Goal: Task Accomplishment & Management: Manage account settings

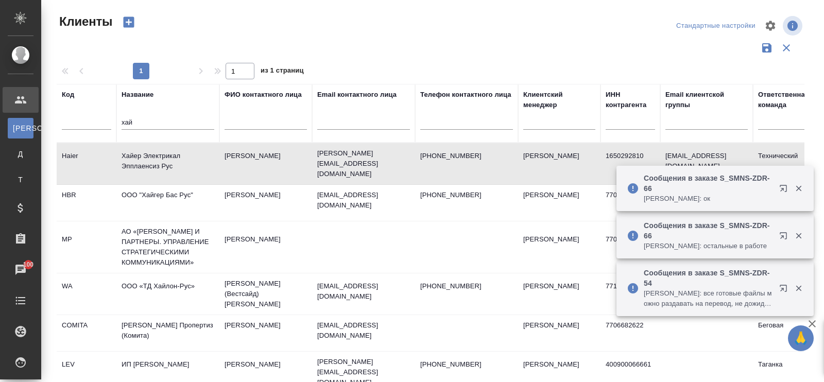
select select "RU"
drag, startPoint x: 151, startPoint y: 119, endPoint x: 57, endPoint y: 104, distance: 95.4
click at [58, 104] on tr "Код Название хай ФИО контактного лица Email контактного лица Телефон контактног…" at bounding box center [446, 113] width 778 height 59
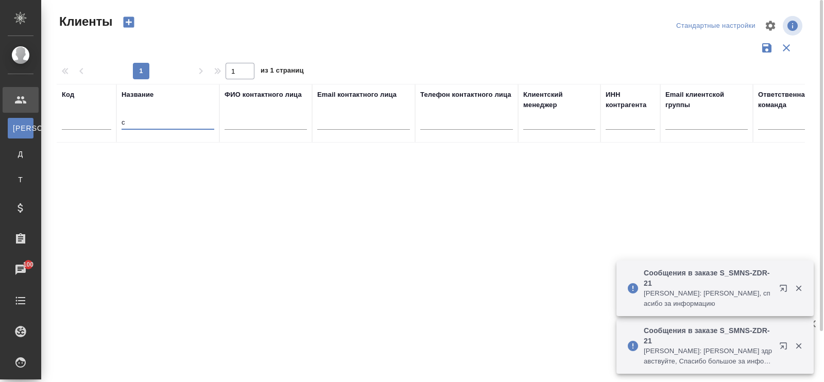
type input "c"
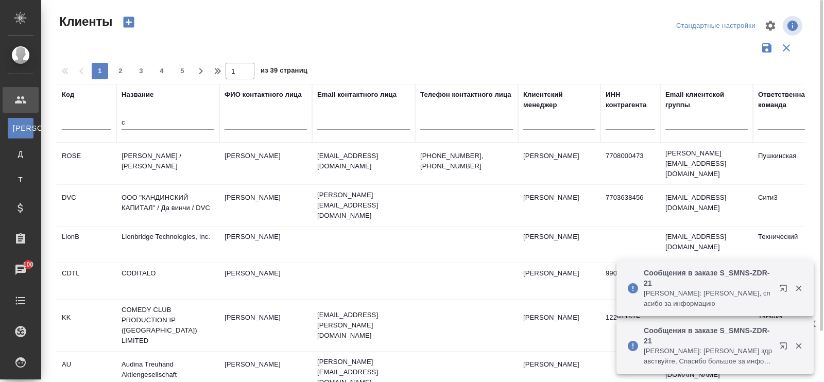
click at [127, 124] on input "c" at bounding box center [167, 123] width 93 height 13
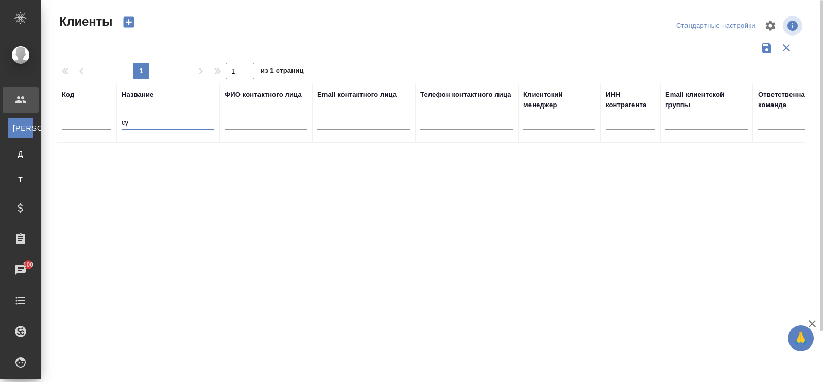
type input "с"
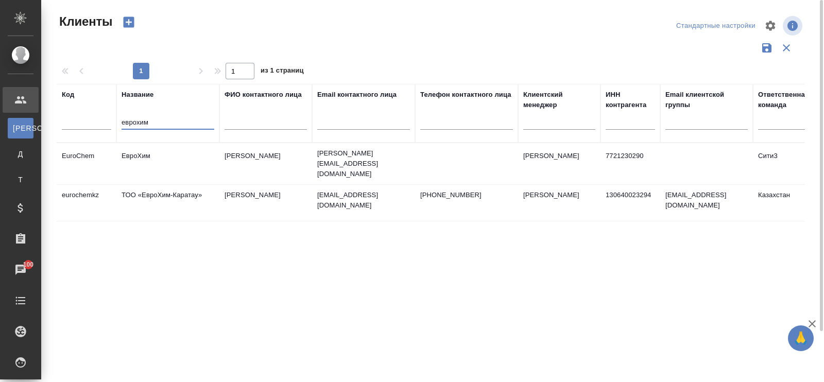
type input "еврохим"
click at [138, 153] on td "ЕвроХим" at bounding box center [167, 164] width 103 height 36
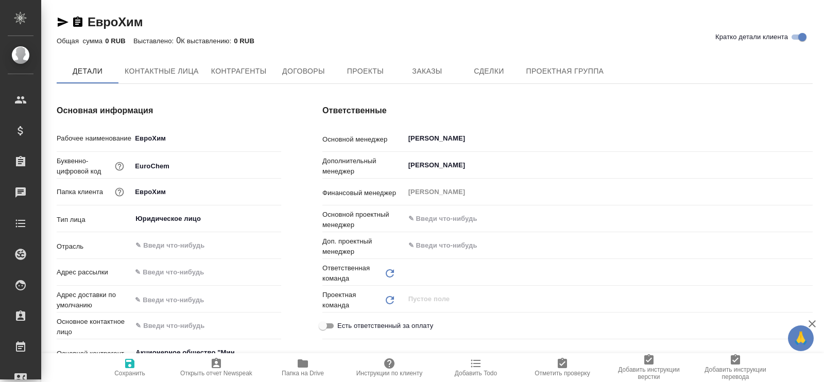
type textarea "x"
type input "(OP) Общество с ограниченной ответственностью «Онлайн переводы»"
type textarea "x"
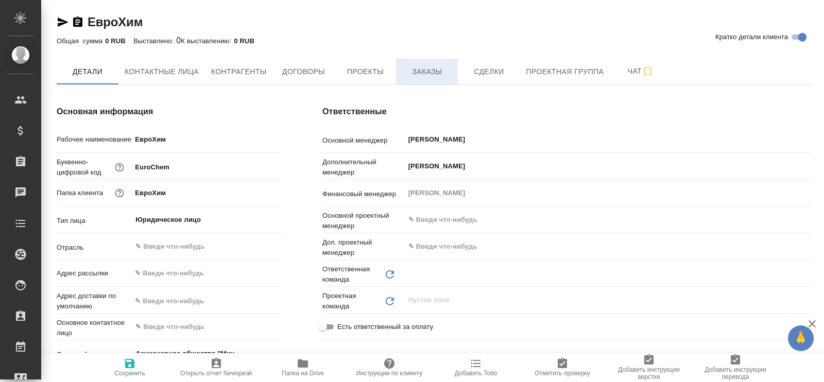
type input "Сити3"
type textarea "x"
click at [430, 70] on span "Заказы" at bounding box center [426, 71] width 49 height 13
type textarea "x"
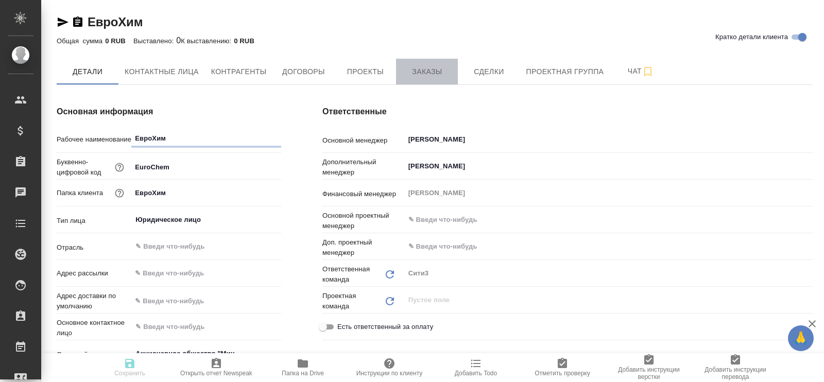
type textarea "x"
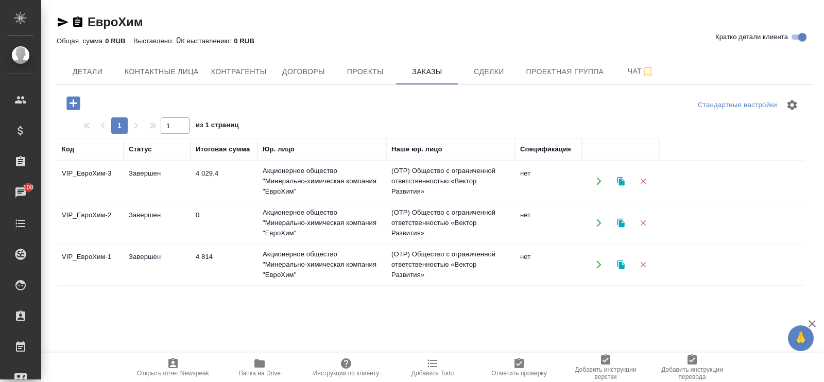
click at [137, 173] on td "Завершен" at bounding box center [157, 181] width 67 height 36
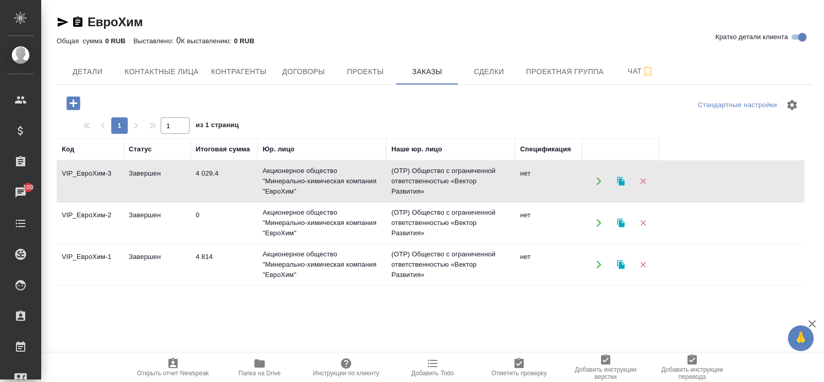
click at [137, 173] on td "Завершен" at bounding box center [157, 181] width 67 height 36
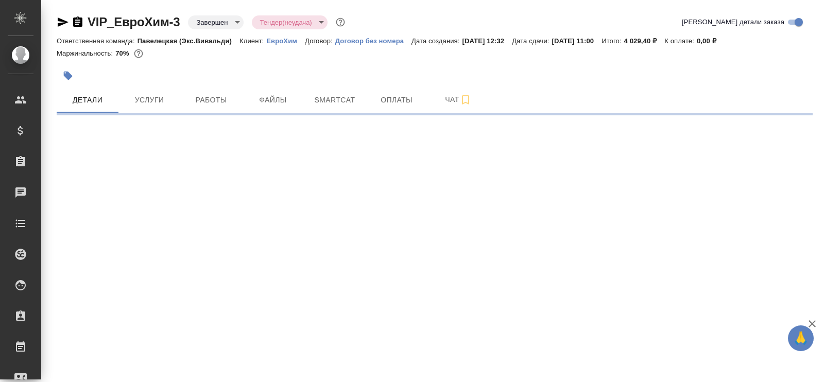
select select "RU"
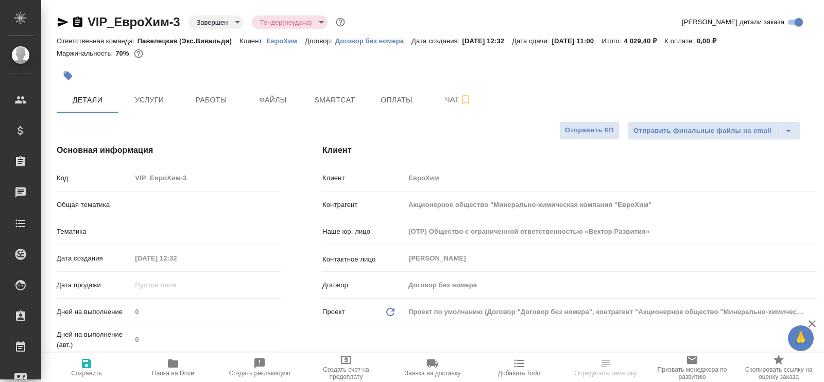
type textarea "x"
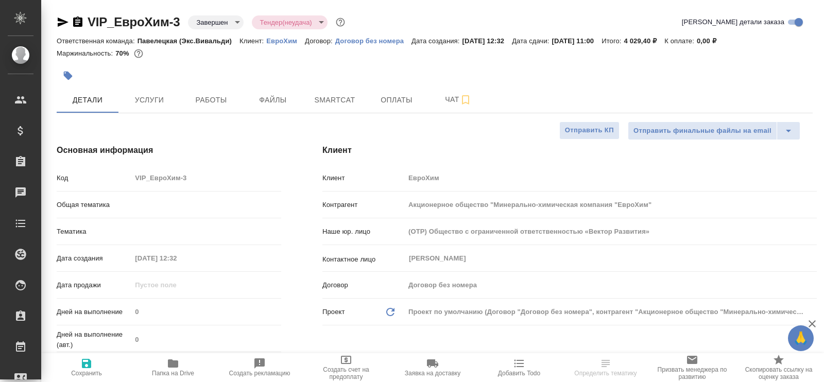
type textarea "x"
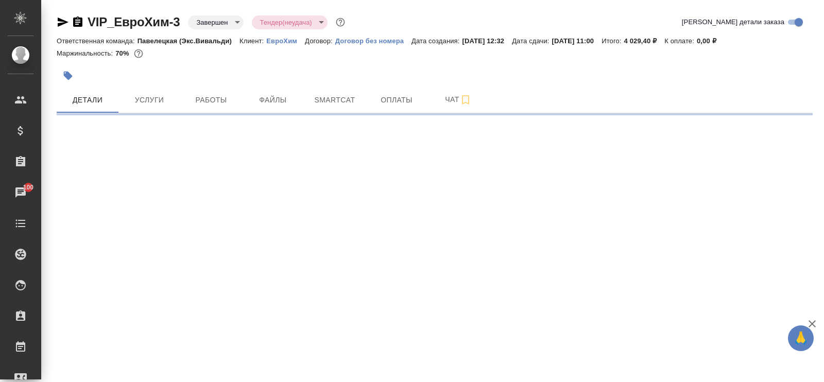
select select "RU"
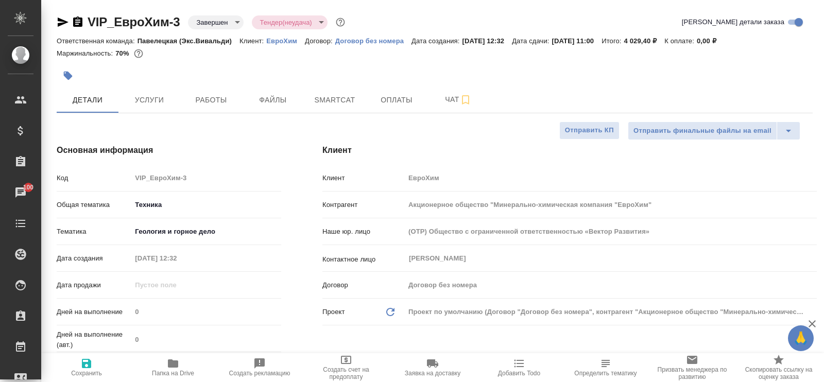
type textarea "x"
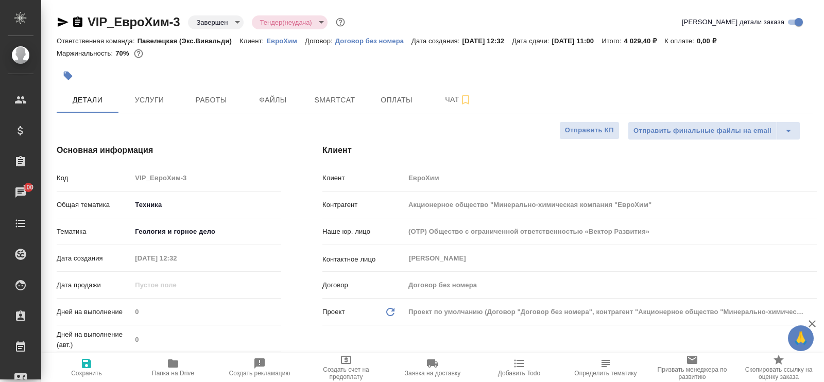
type textarea "x"
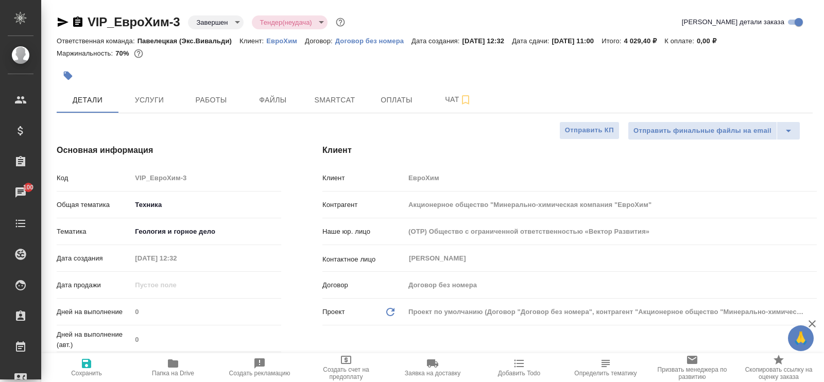
type textarea "x"
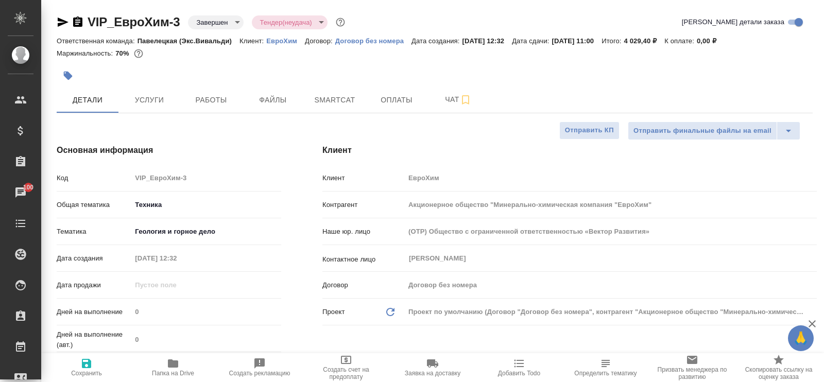
type textarea "x"
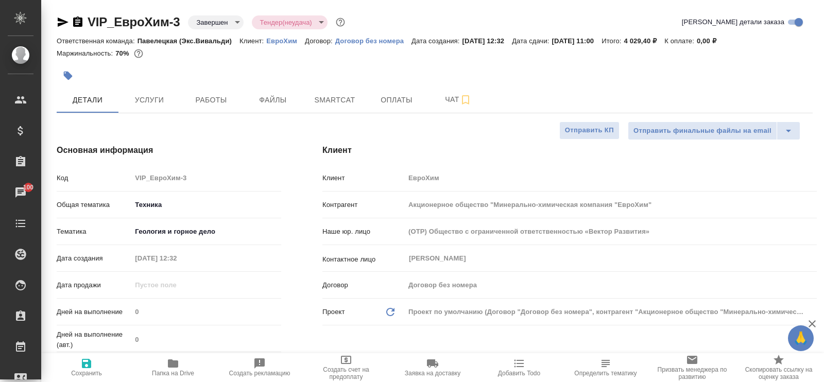
type textarea "x"
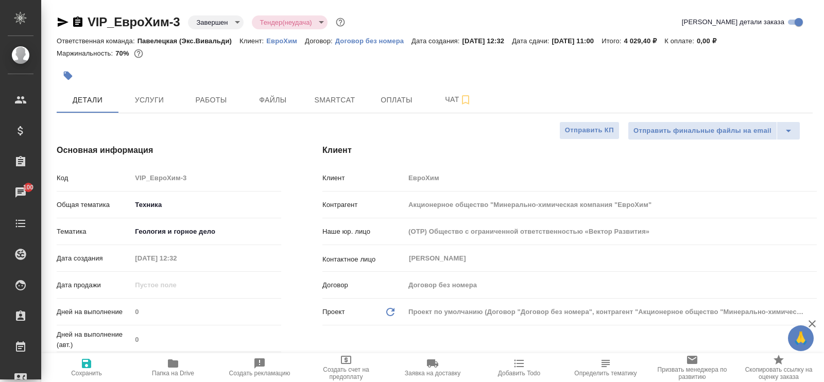
type textarea "x"
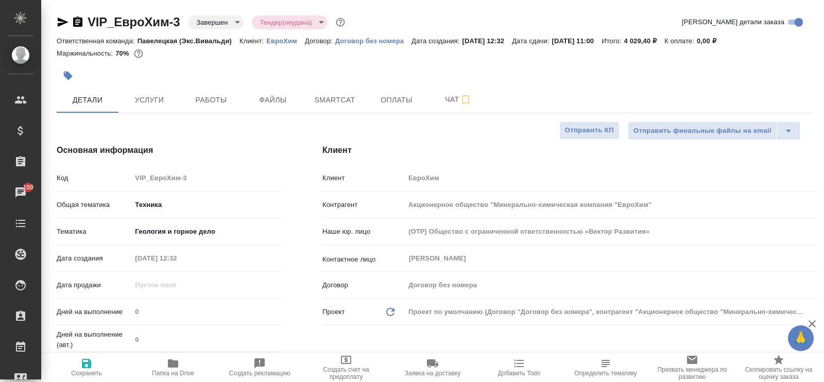
type textarea "x"
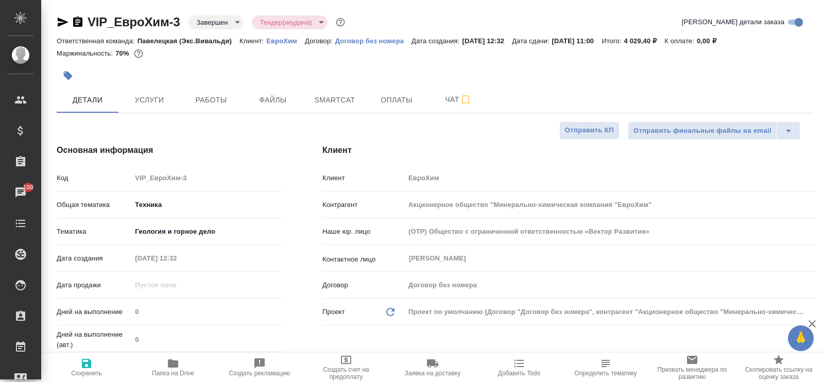
type textarea "x"
